Goal: Check status: Check status

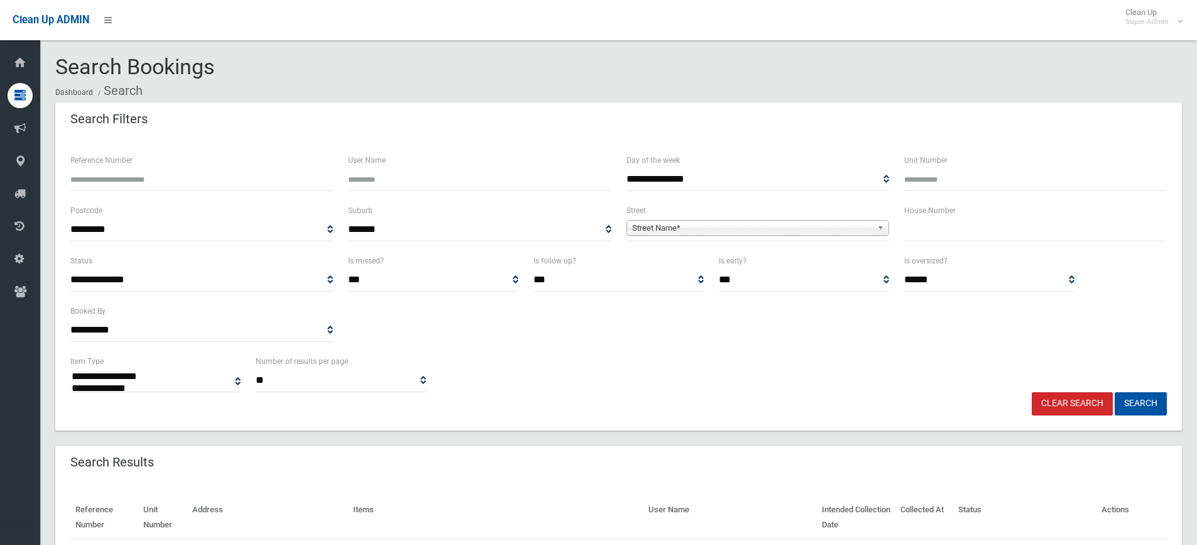
select select
click at [913, 236] on input "text" at bounding box center [1035, 229] width 263 height 23
type input "**"
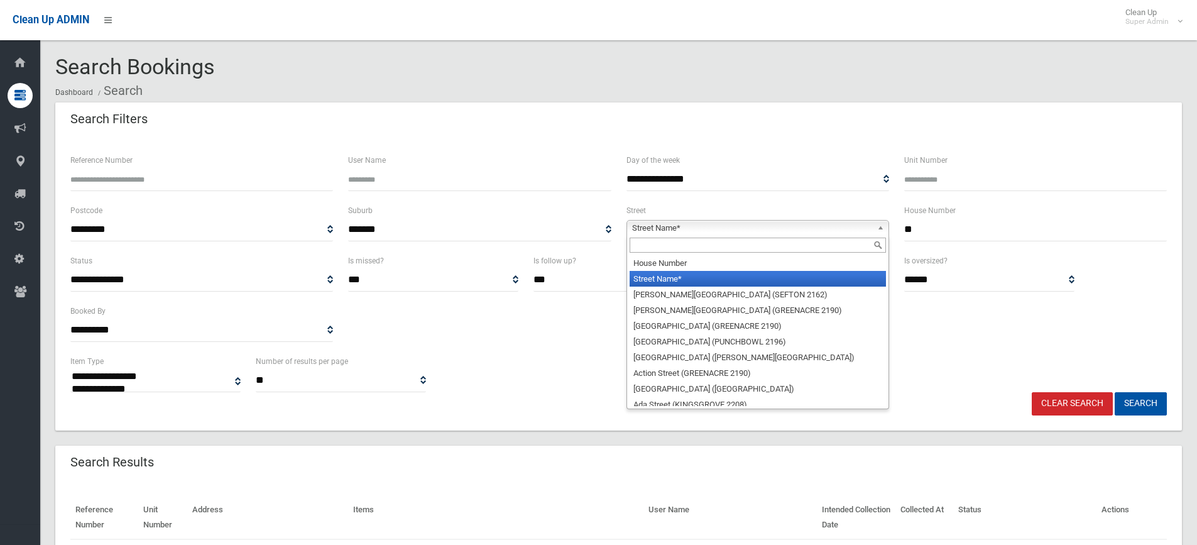
click at [652, 228] on span "Street Name*" at bounding box center [752, 228] width 240 height 15
click at [662, 253] on input "text" at bounding box center [758, 245] width 256 height 15
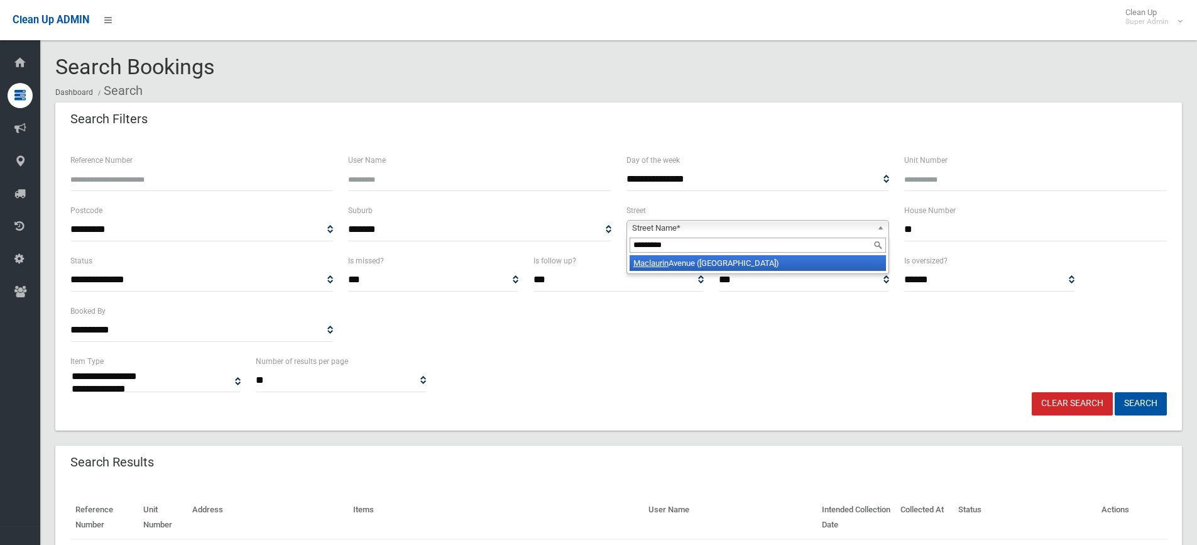
type input "*********"
click at [699, 270] on li "[GEOGRAPHIC_DATA] ([GEOGRAPHIC_DATA])" at bounding box center [758, 263] width 256 height 16
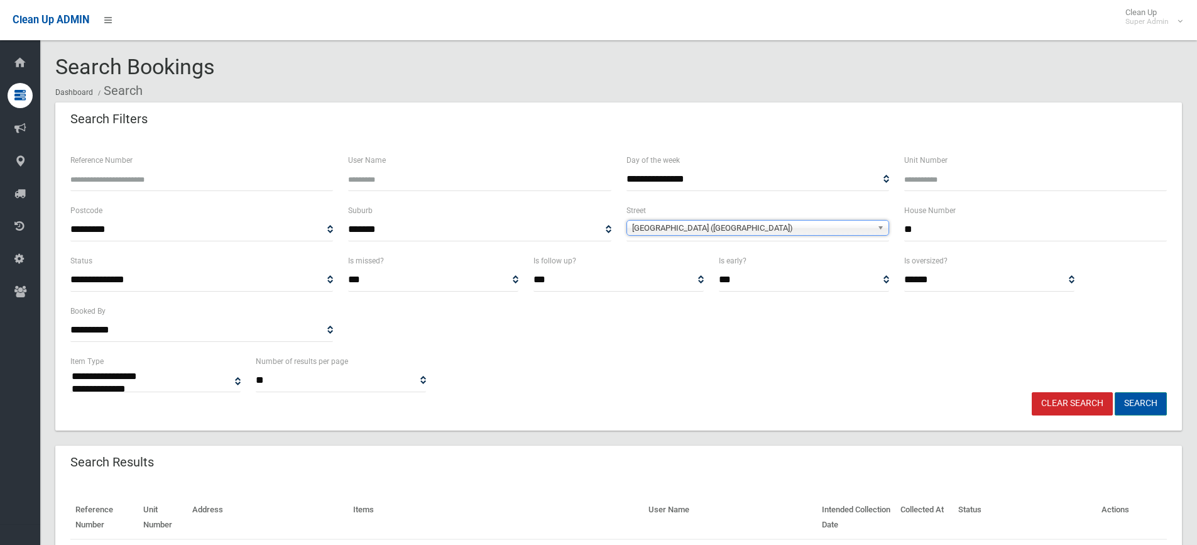
click at [1128, 402] on button "Search" at bounding box center [1141, 403] width 52 height 23
select select
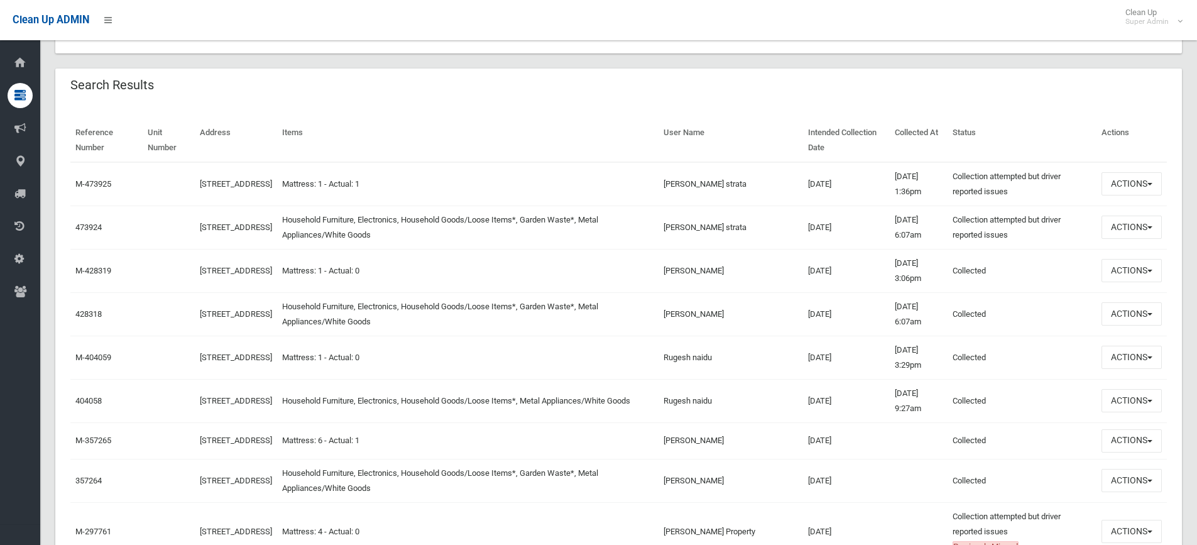
scroll to position [377, 0]
click at [1129, 184] on button "Actions" at bounding box center [1132, 183] width 60 height 23
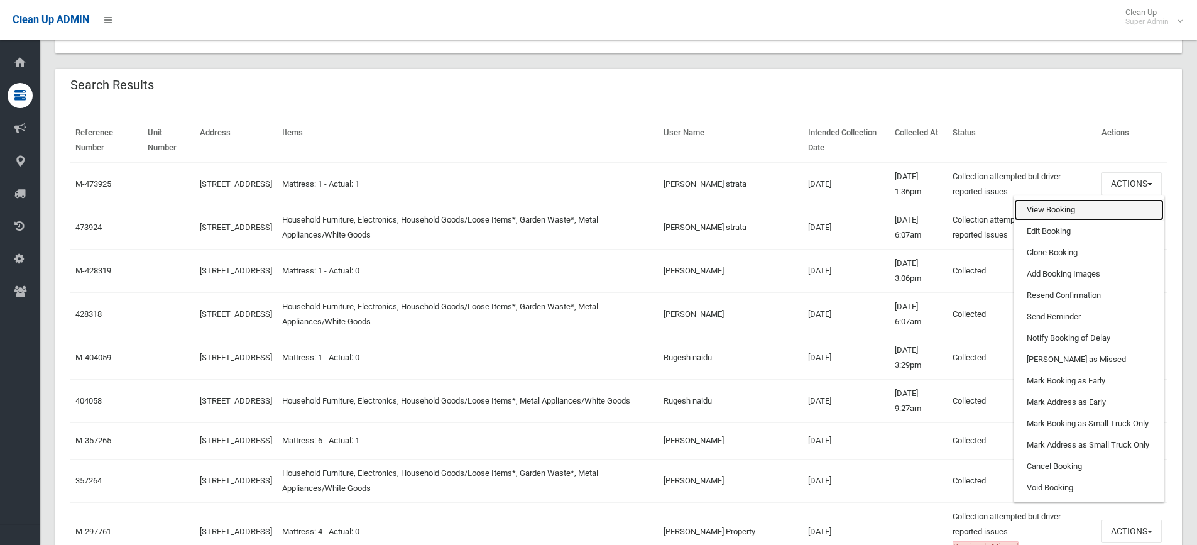
click at [1066, 209] on link "View Booking" at bounding box center [1089, 209] width 150 height 21
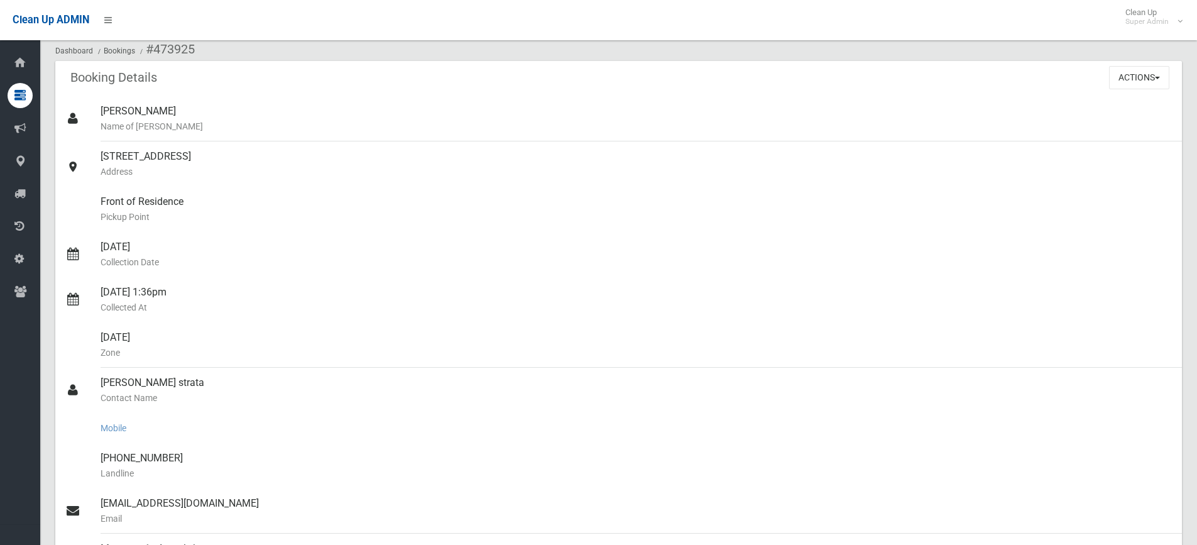
scroll to position [251, 0]
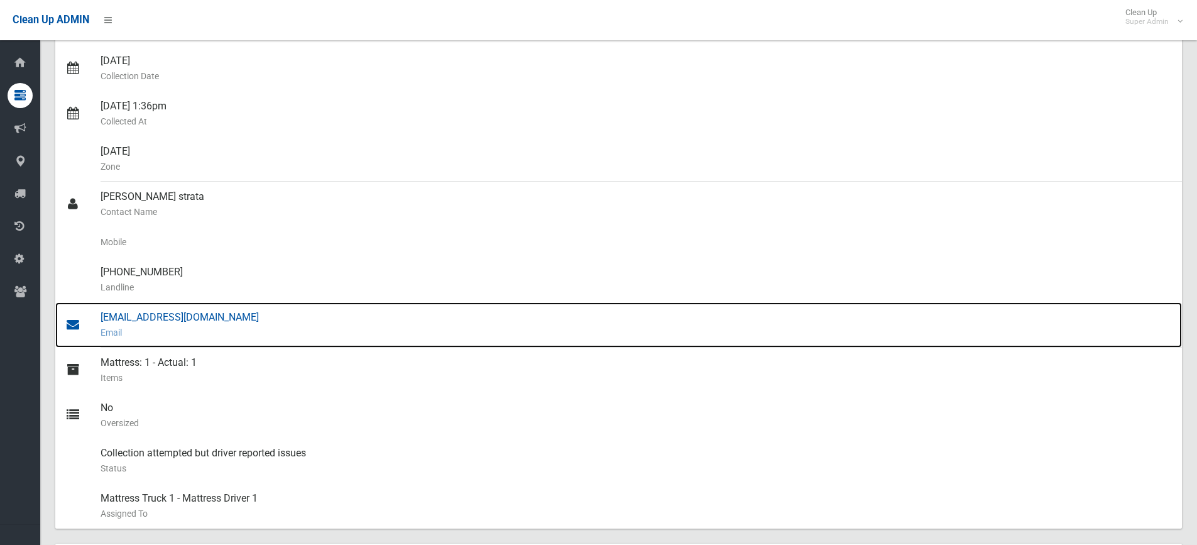
click at [150, 316] on div "enquiry@waratahstrata.com.au Email" at bounding box center [637, 324] width 1072 height 45
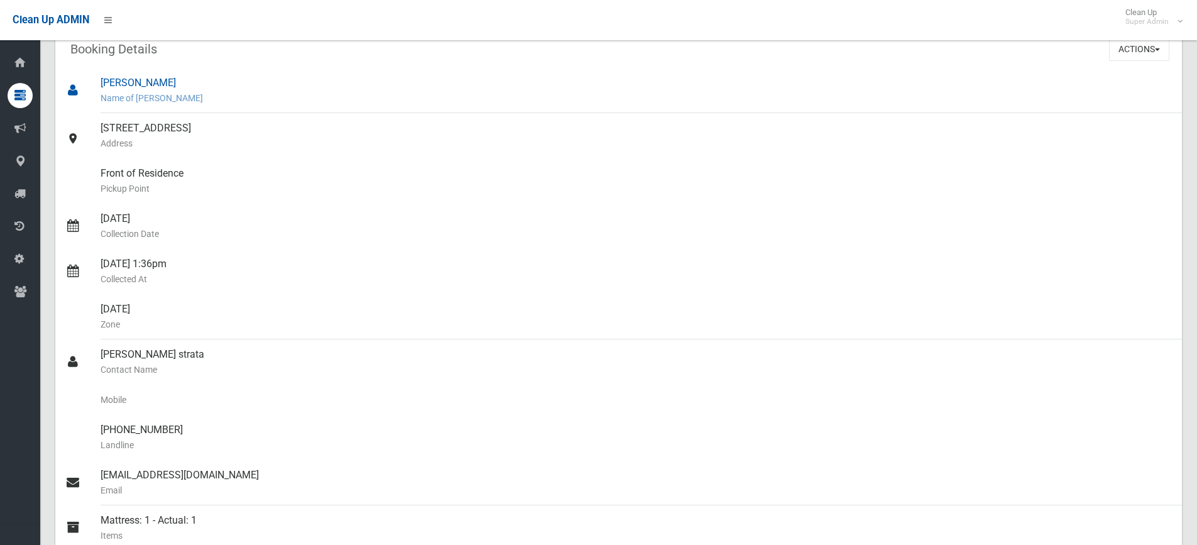
scroll to position [0, 0]
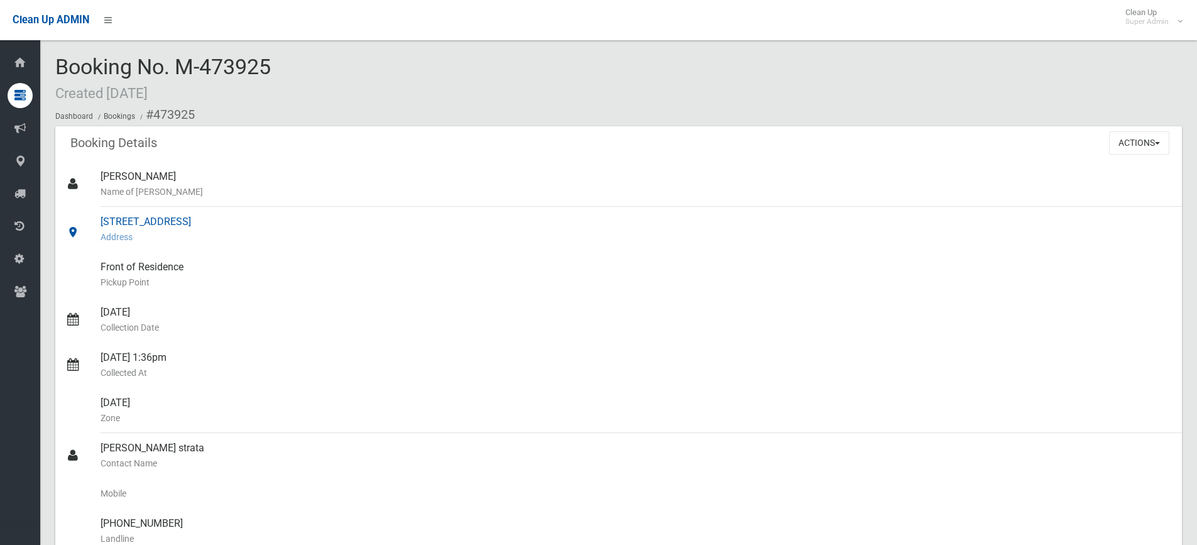
drag, startPoint x: 126, startPoint y: 222, endPoint x: 251, endPoint y: 224, distance: 124.5
click at [251, 224] on div "17 Maclaurin Avenue, EAST HILLS NSW 2213 Address" at bounding box center [637, 229] width 1072 height 45
copy div "17 Maclaurin Avenue, EAST HILLS"
click at [450, 107] on ol "Dashboard Bookings #473925" at bounding box center [618, 114] width 1127 height 23
